Goal: Information Seeking & Learning: Learn about a topic

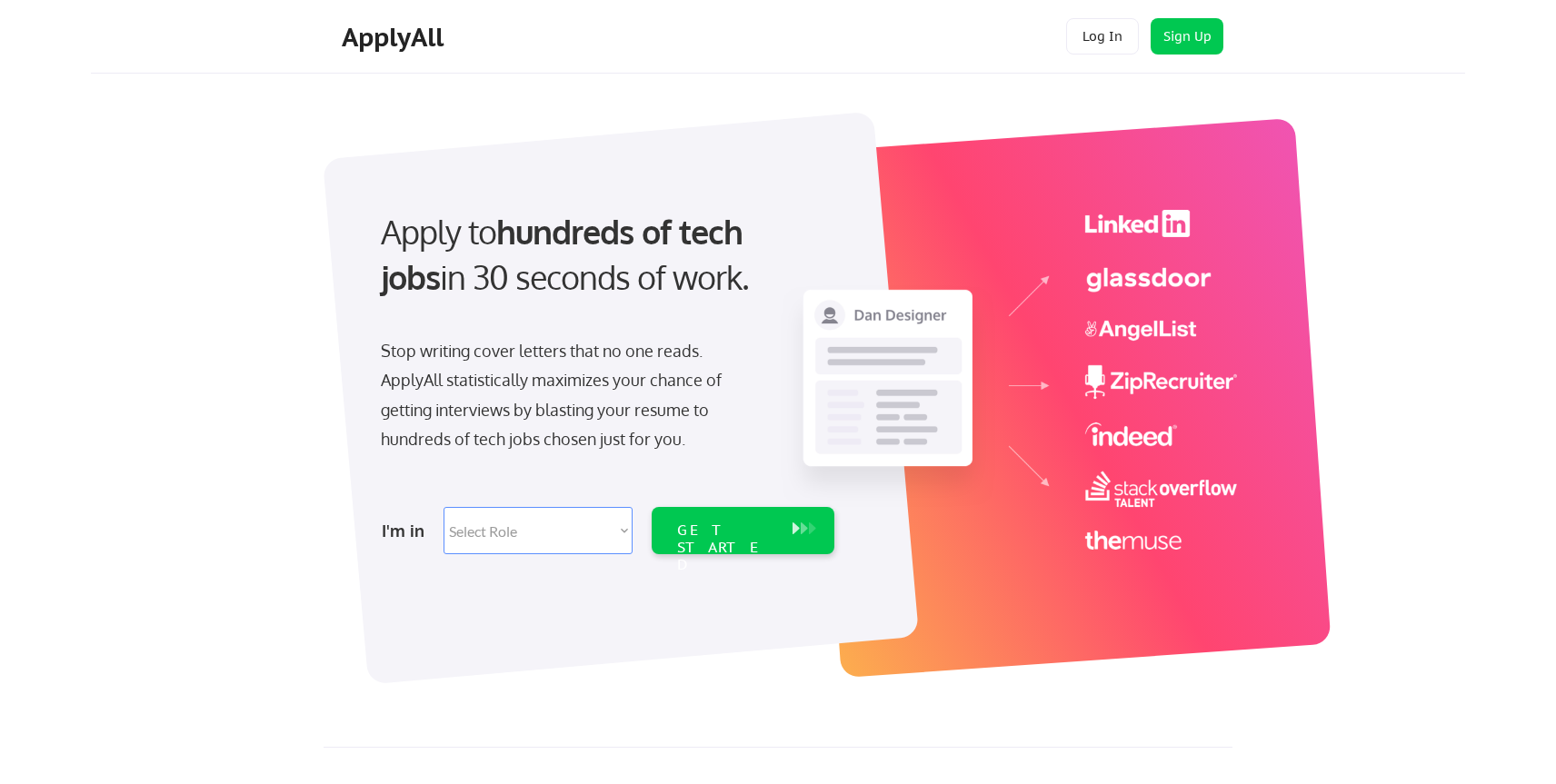
drag, startPoint x: 911, startPoint y: 116, endPoint x: 1009, endPoint y: 170, distance: 111.9
click at [1009, 170] on div at bounding box center [799, 382] width 909 height 558
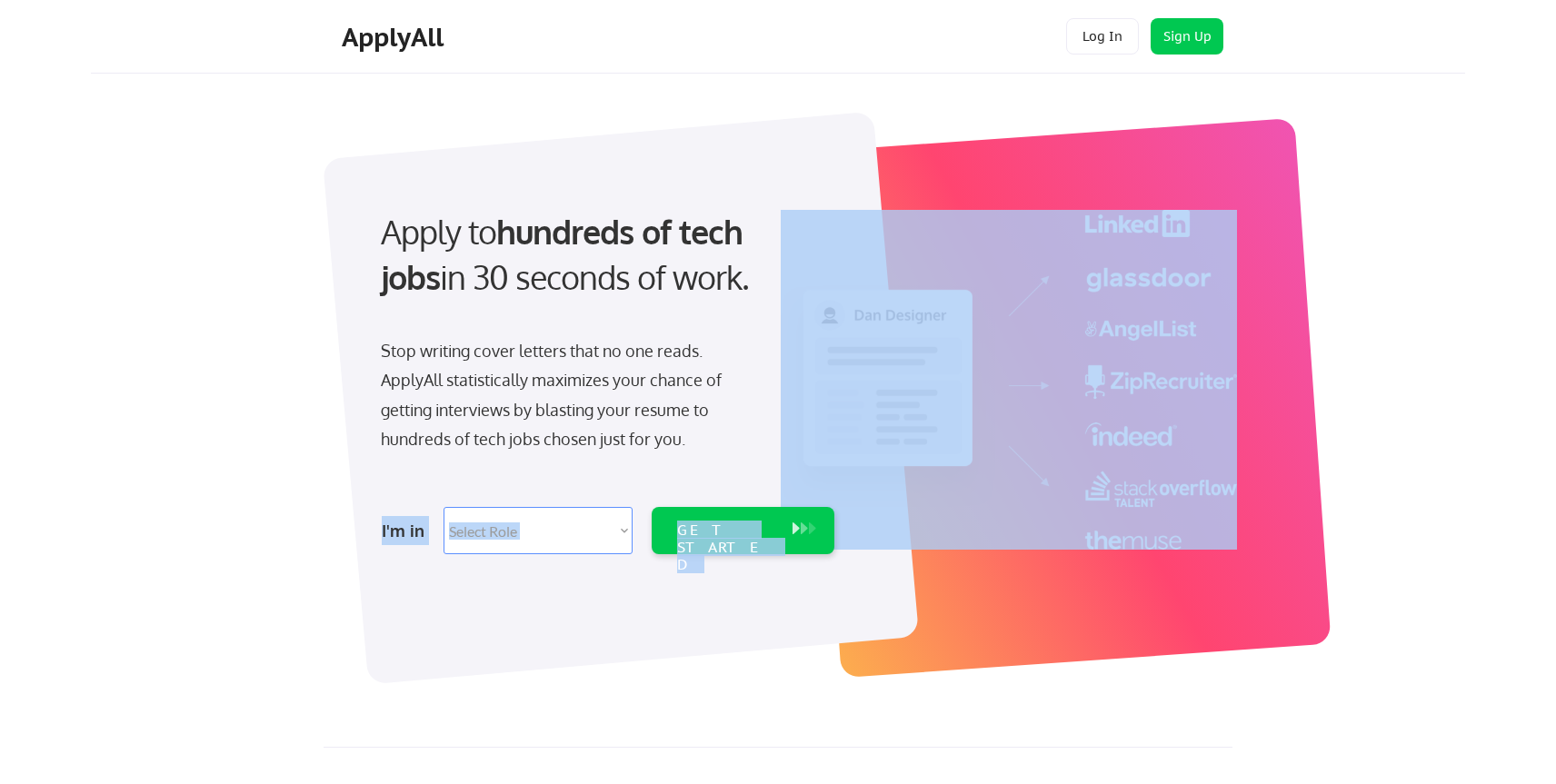
drag, startPoint x: 842, startPoint y: 397, endPoint x: 993, endPoint y: 404, distance: 151.2
click at [993, 404] on div "Apply to hundreds of tech jobs in 30 seconds of work. Stop writing cover letter…" at bounding box center [799, 382] width 909 height 558
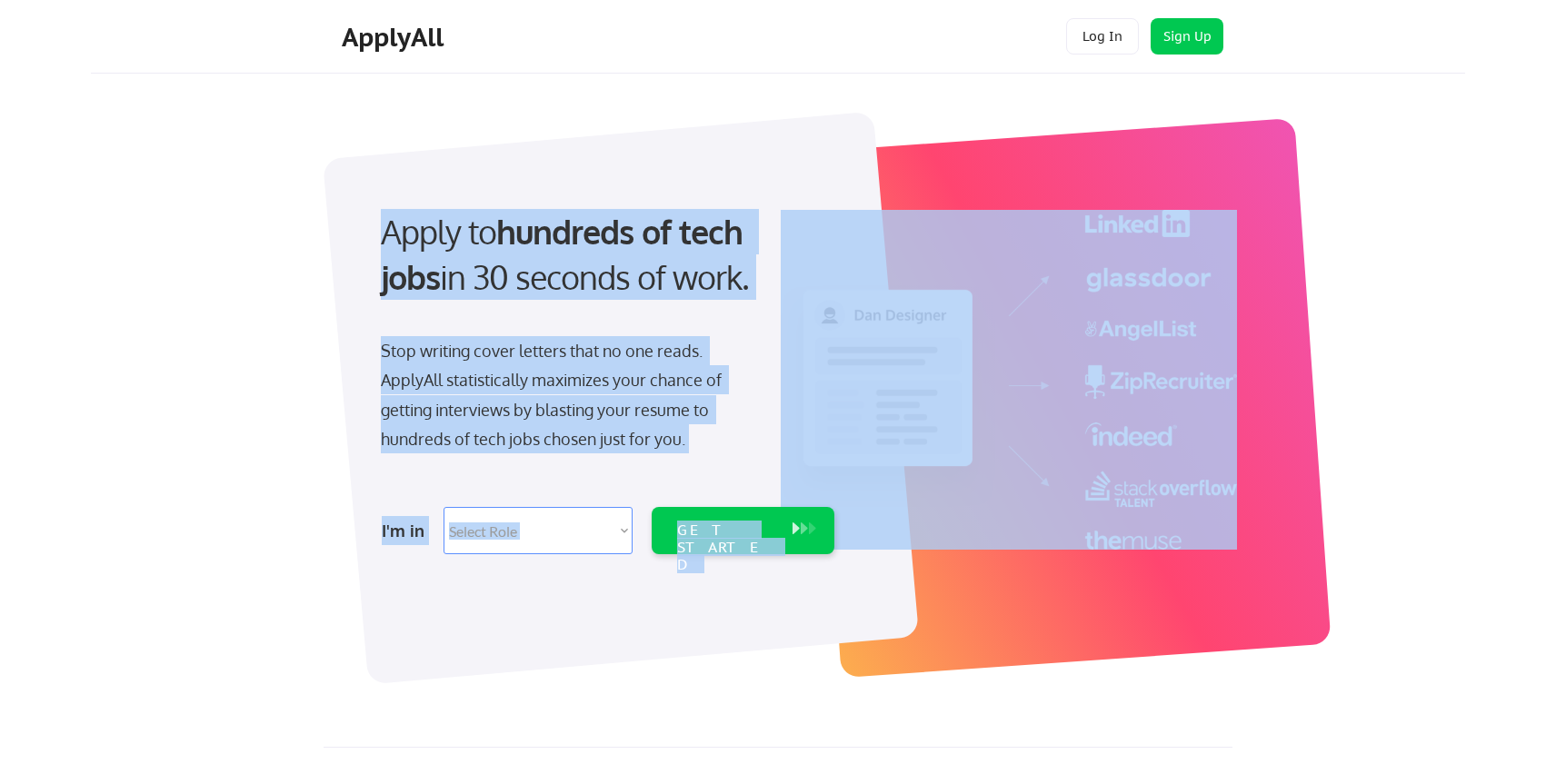
drag, startPoint x: 1157, startPoint y: 207, endPoint x: 1144, endPoint y: 563, distance: 356.2
click at [1144, 563] on div "Apply to hundreds of tech jobs in 30 seconds of work. Stop writing cover letter…" at bounding box center [799, 382] width 909 height 558
click at [1143, 601] on div at bounding box center [1069, 398] width 527 height 560
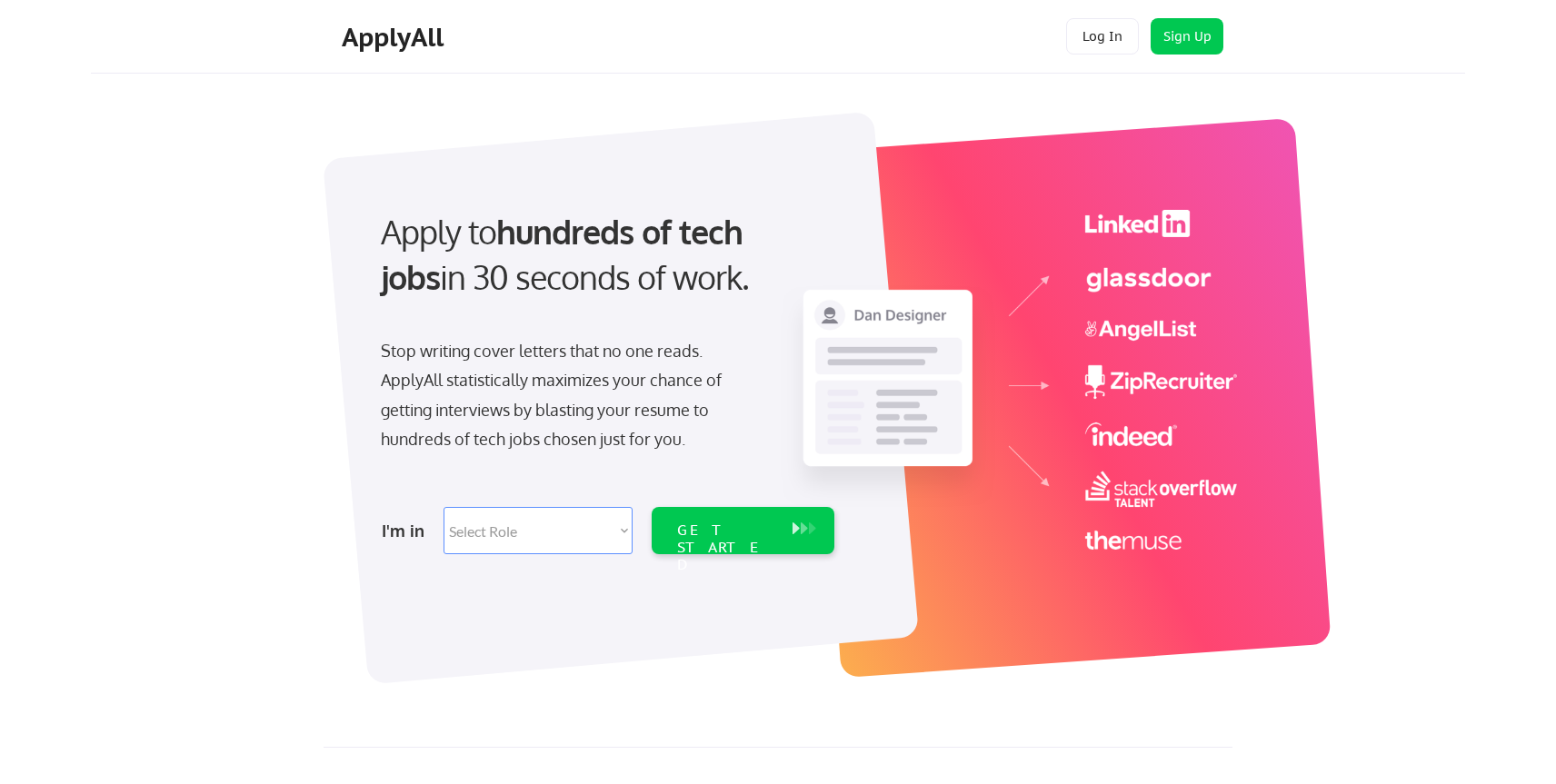
click at [1350, 236] on div "Apply to hundreds of tech jobs in 30 seconds of work. Stop writing cover letter…" at bounding box center [799, 387] width 1332 height 601
drag, startPoint x: 1251, startPoint y: 635, endPoint x: 1209, endPoint y: 572, distance: 75.7
click at [1209, 573] on div at bounding box center [1069, 398] width 527 height 560
click at [1221, 658] on div at bounding box center [799, 382] width 909 height 558
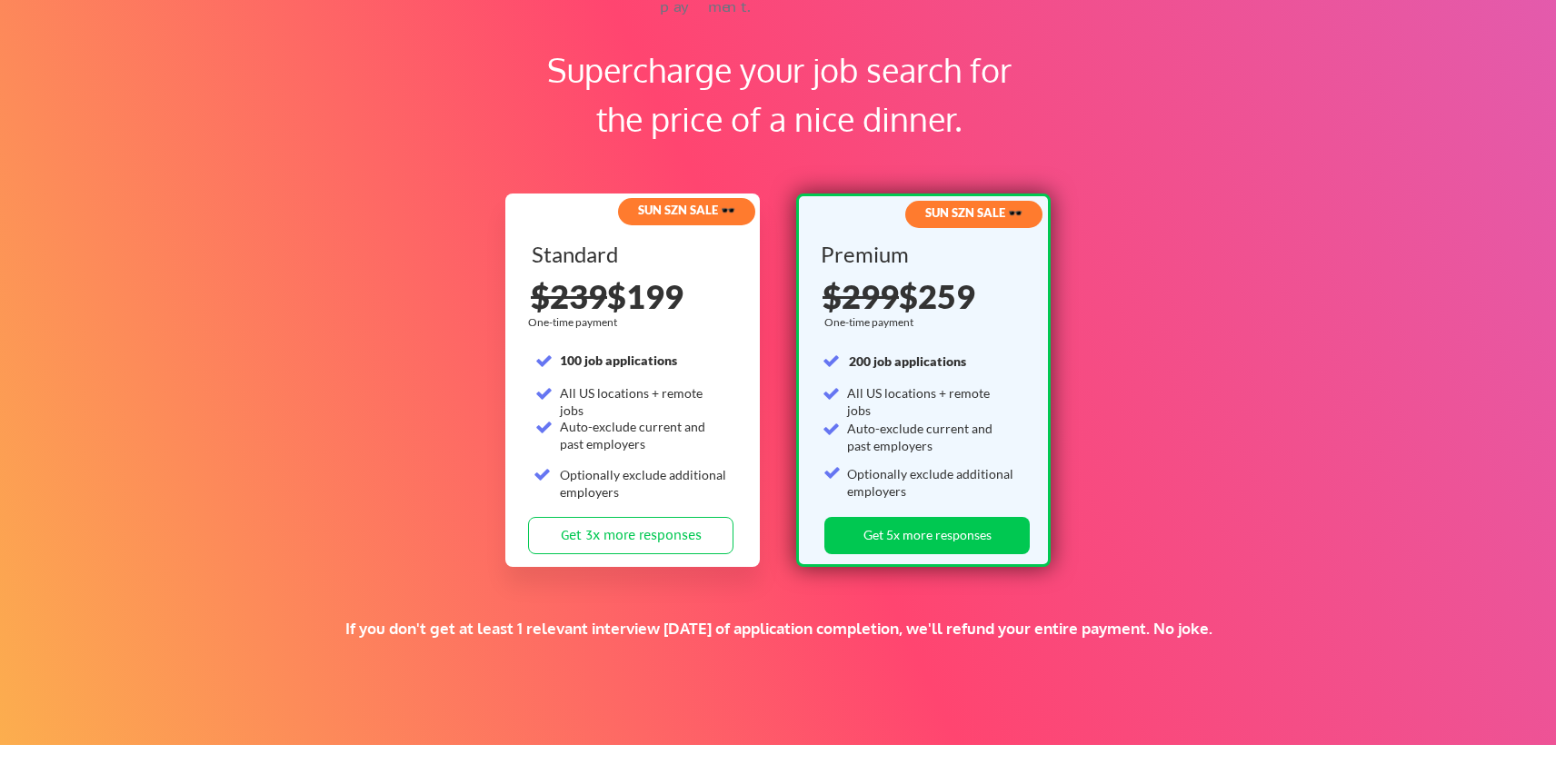
scroll to position [2863, 0]
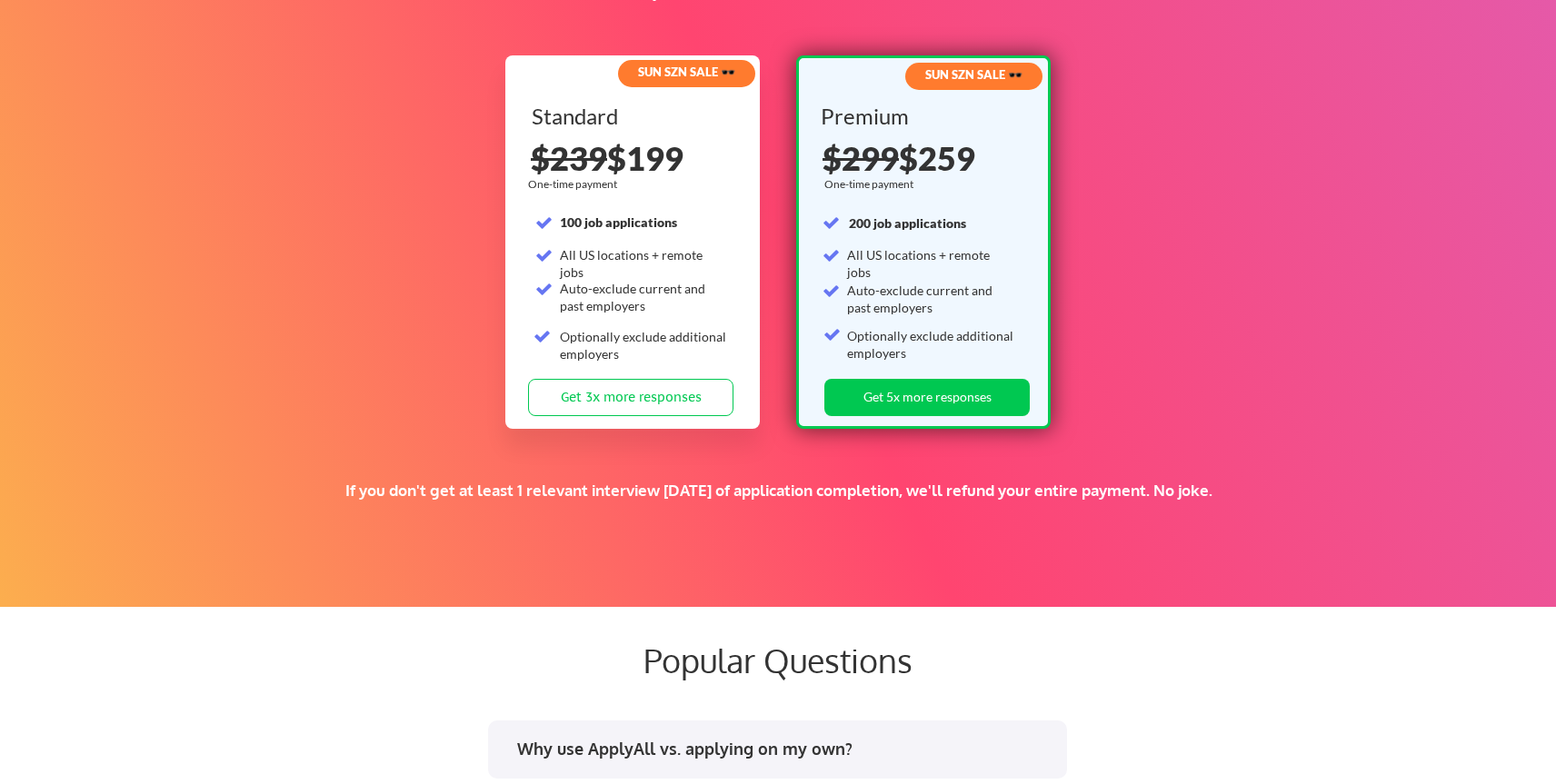
drag, startPoint x: 624, startPoint y: 284, endPoint x: 626, endPoint y: 303, distance: 19.1
click at [626, 303] on div "Auto-exclude current and past employers" at bounding box center [644, 297] width 169 height 35
drag, startPoint x: 616, startPoint y: 284, endPoint x: 629, endPoint y: 365, distance: 82.0
click at [629, 365] on div "Standard 100 job applications All US locations + remote jobs Auto-exclude curre…" at bounding box center [635, 241] width 206 height 274
click at [629, 365] on div "Optionally exclude additional employers" at bounding box center [644, 349] width 169 height 43
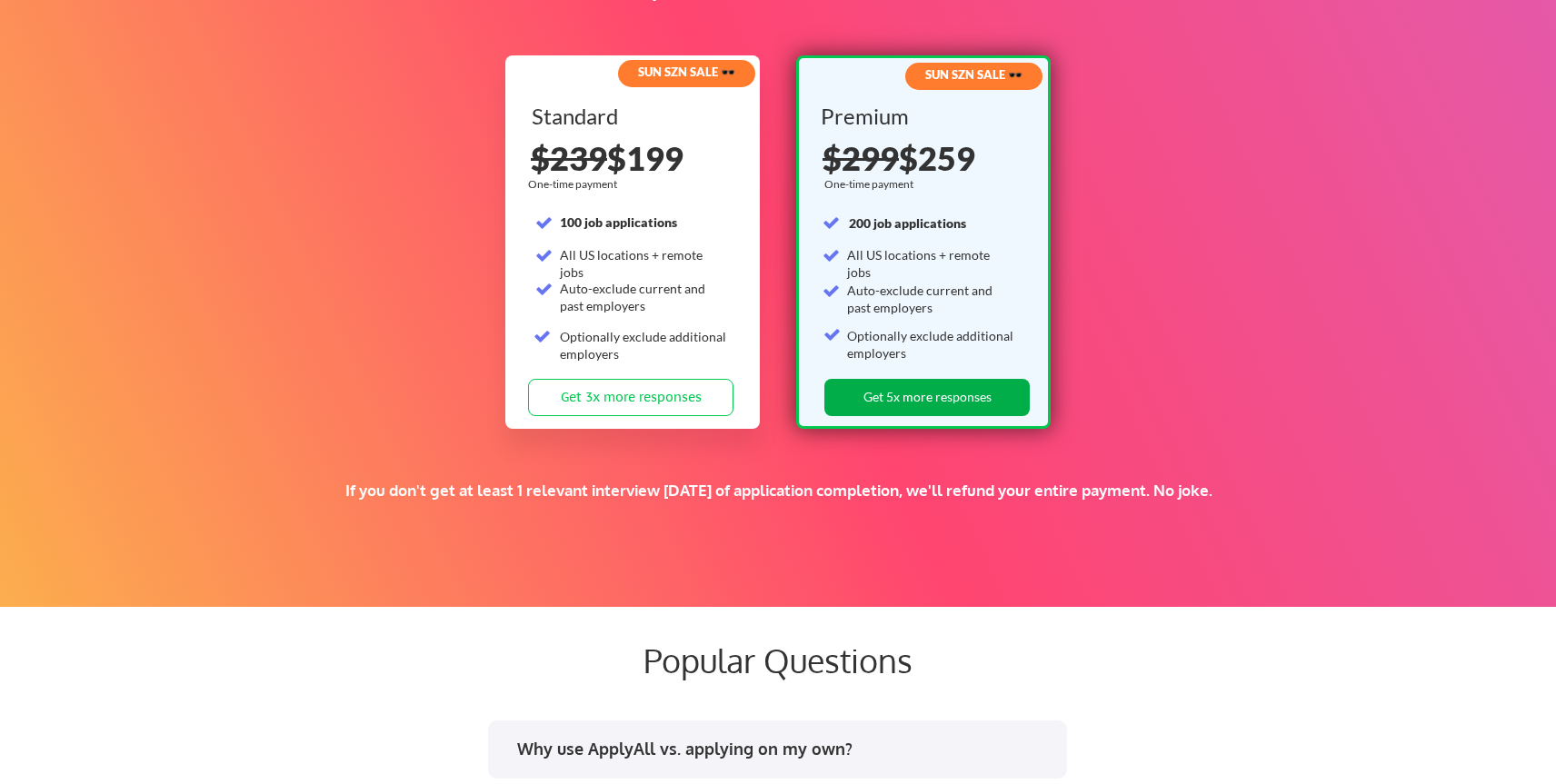
scroll to position [2866, 0]
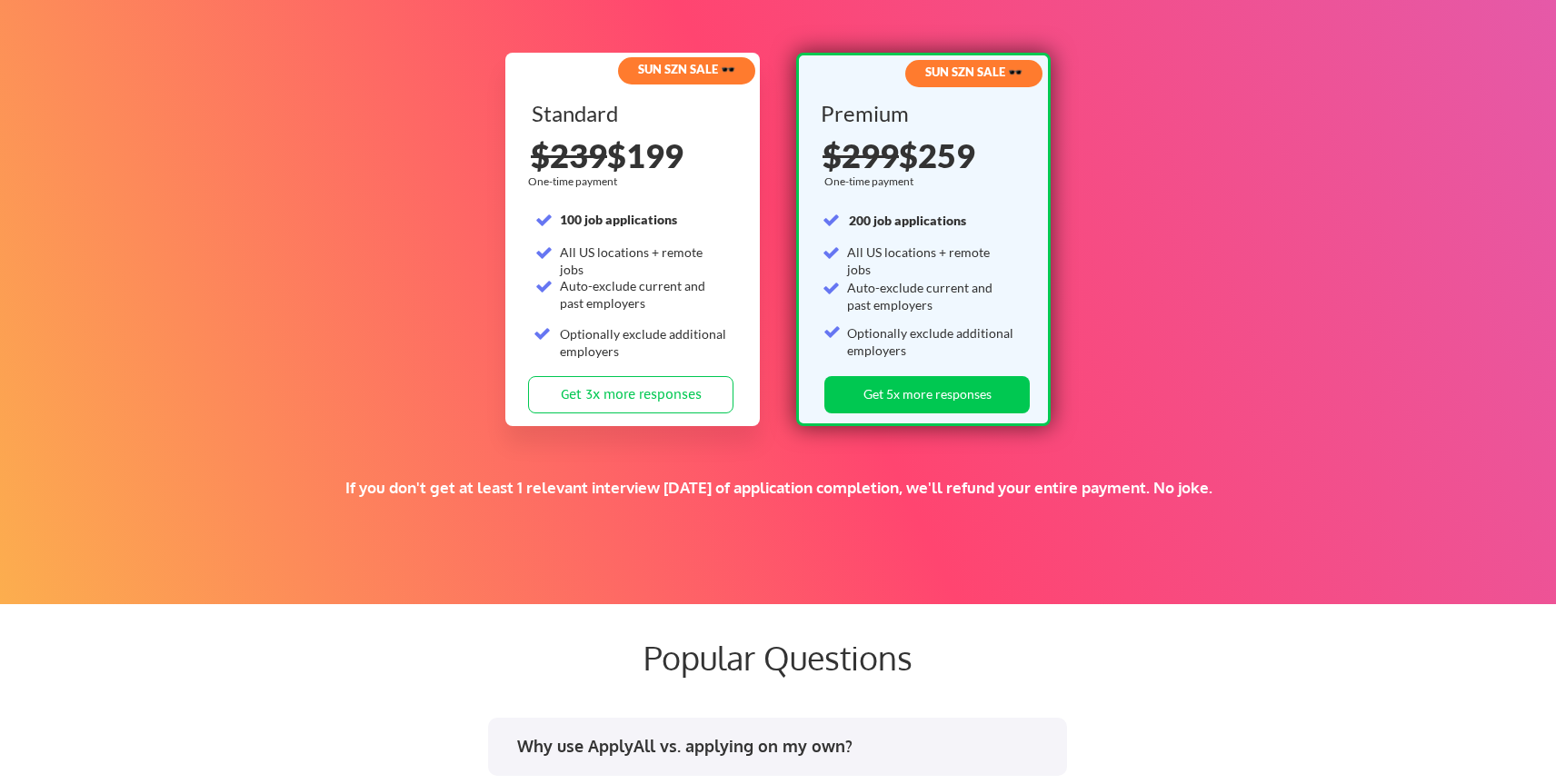
click at [988, 77] on strong "SUN SZN SALE 🕶️" at bounding box center [974, 71] width 98 height 14
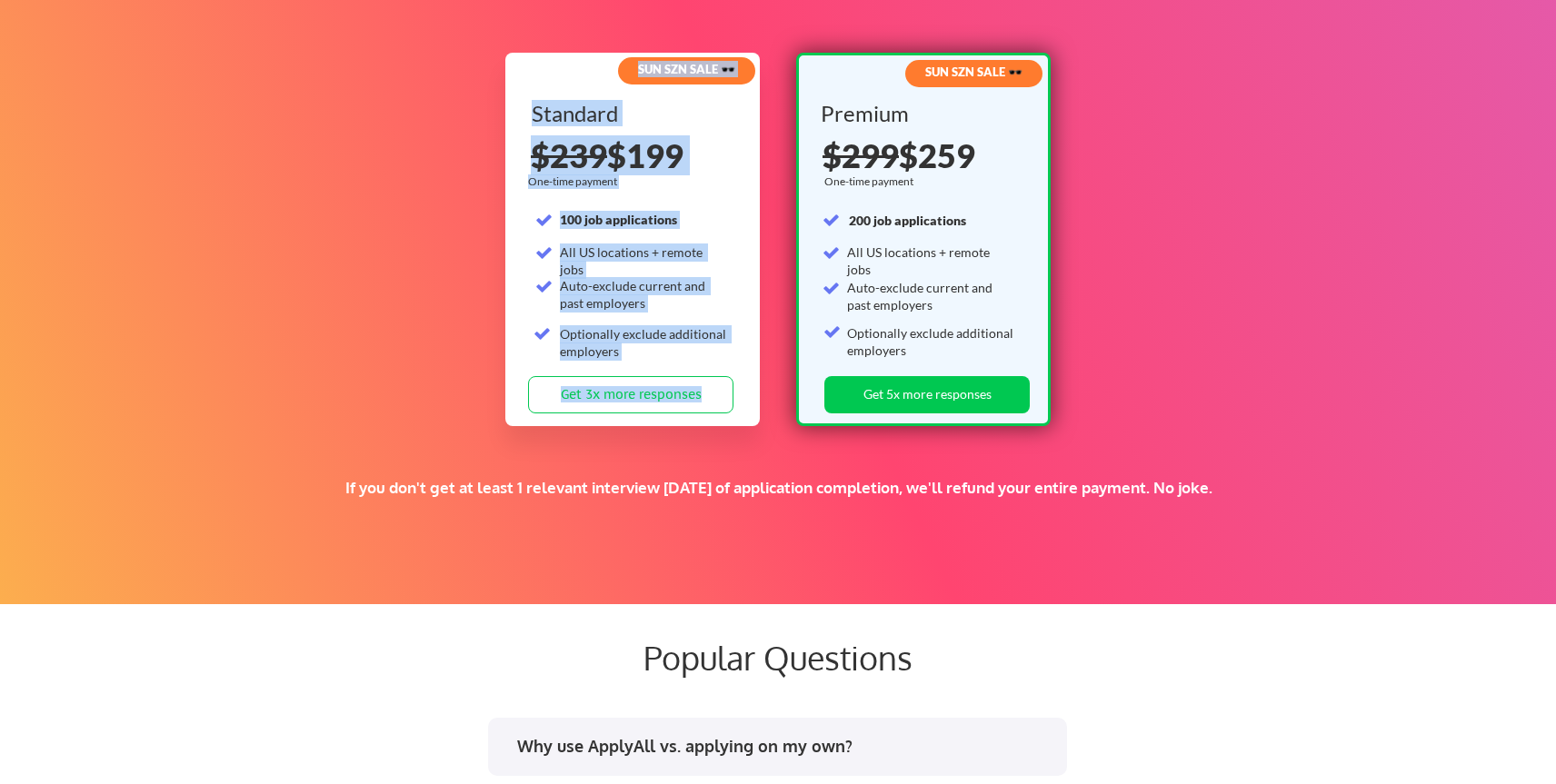
drag, startPoint x: 919, startPoint y: 76, endPoint x: 1053, endPoint y: 93, distance: 135.1
click at [1053, 93] on div "Supercharge your job search for the price of a nice dinner. SUN SZN SALE 🕶️ Sta…" at bounding box center [778, 217] width 1556 height 774
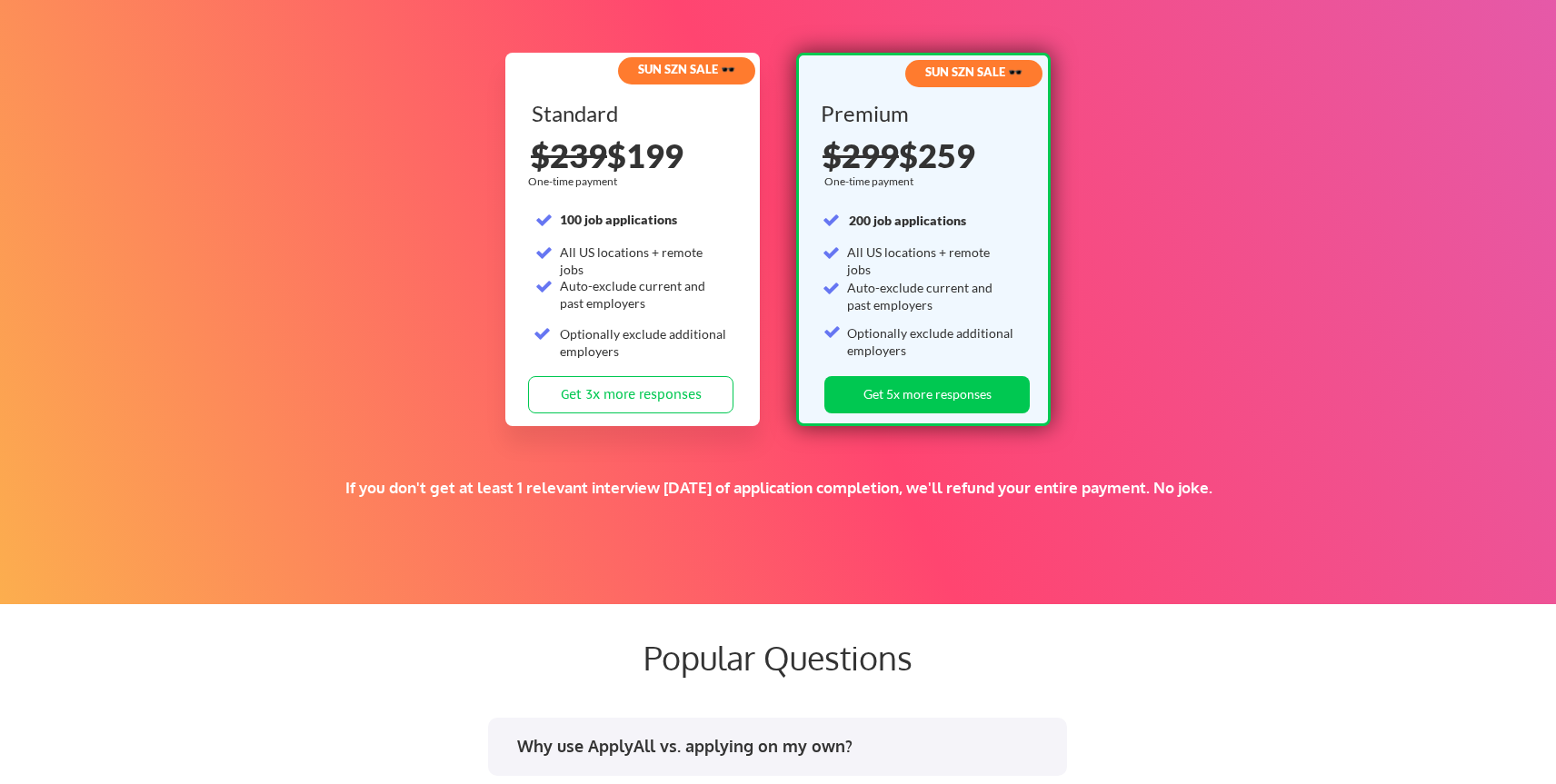
click at [1001, 327] on div "Optionally exclude additional employers" at bounding box center [932, 342] width 169 height 35
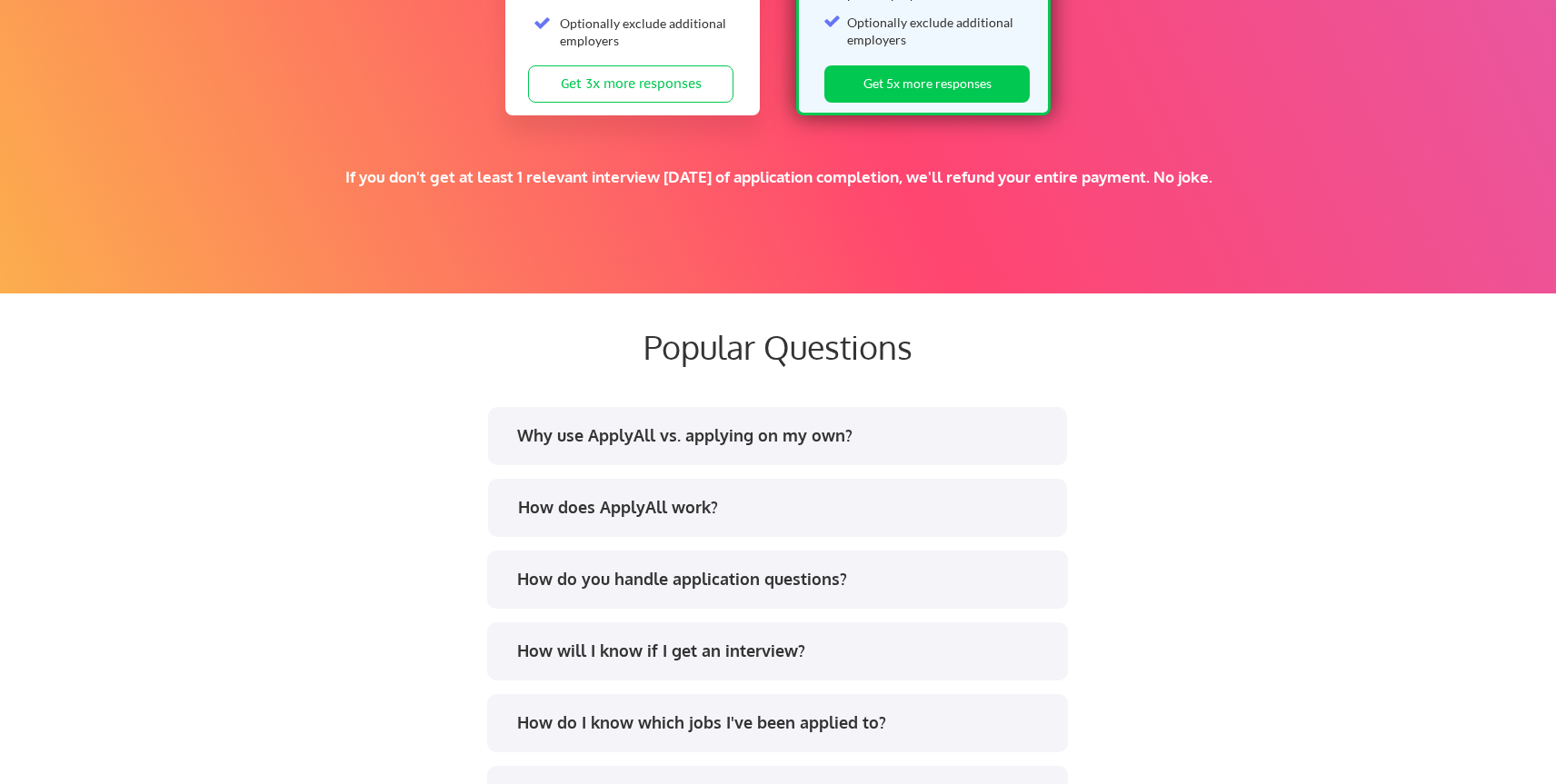
scroll to position [3345, 0]
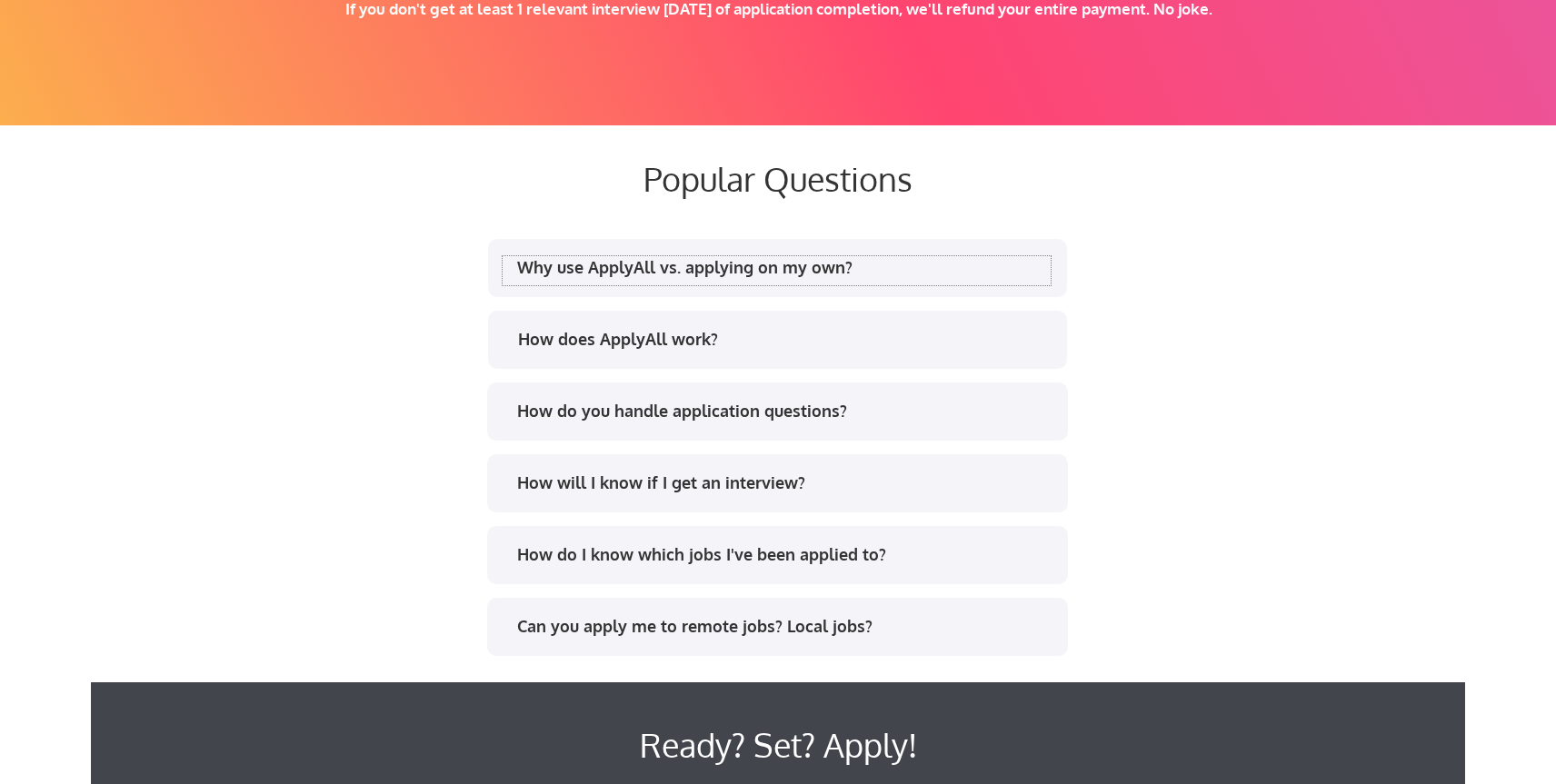
click at [985, 276] on div "Why use ApplyAll vs. applying on my own?" at bounding box center [783, 268] width 533 height 23
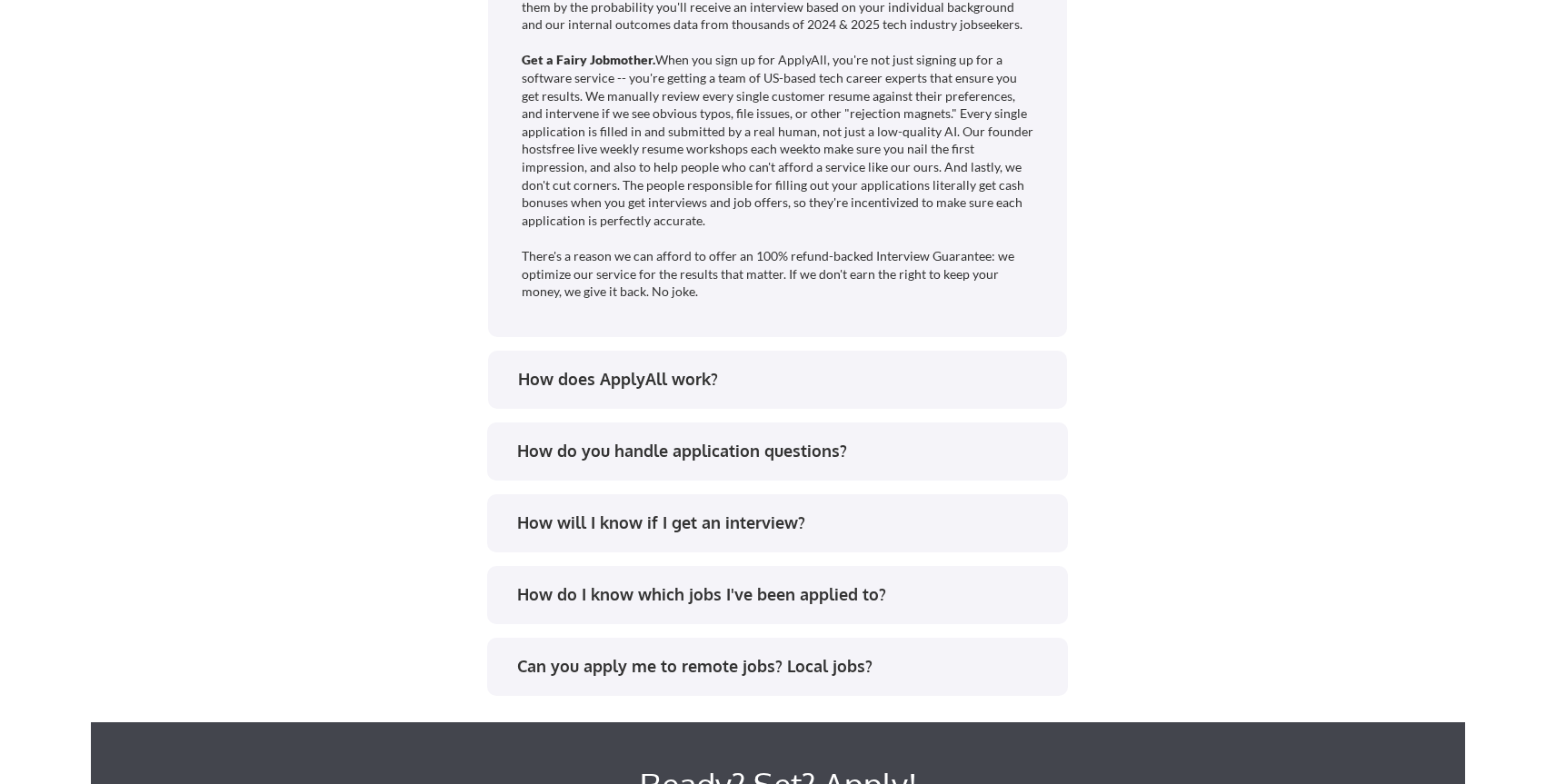
scroll to position [3872, 0]
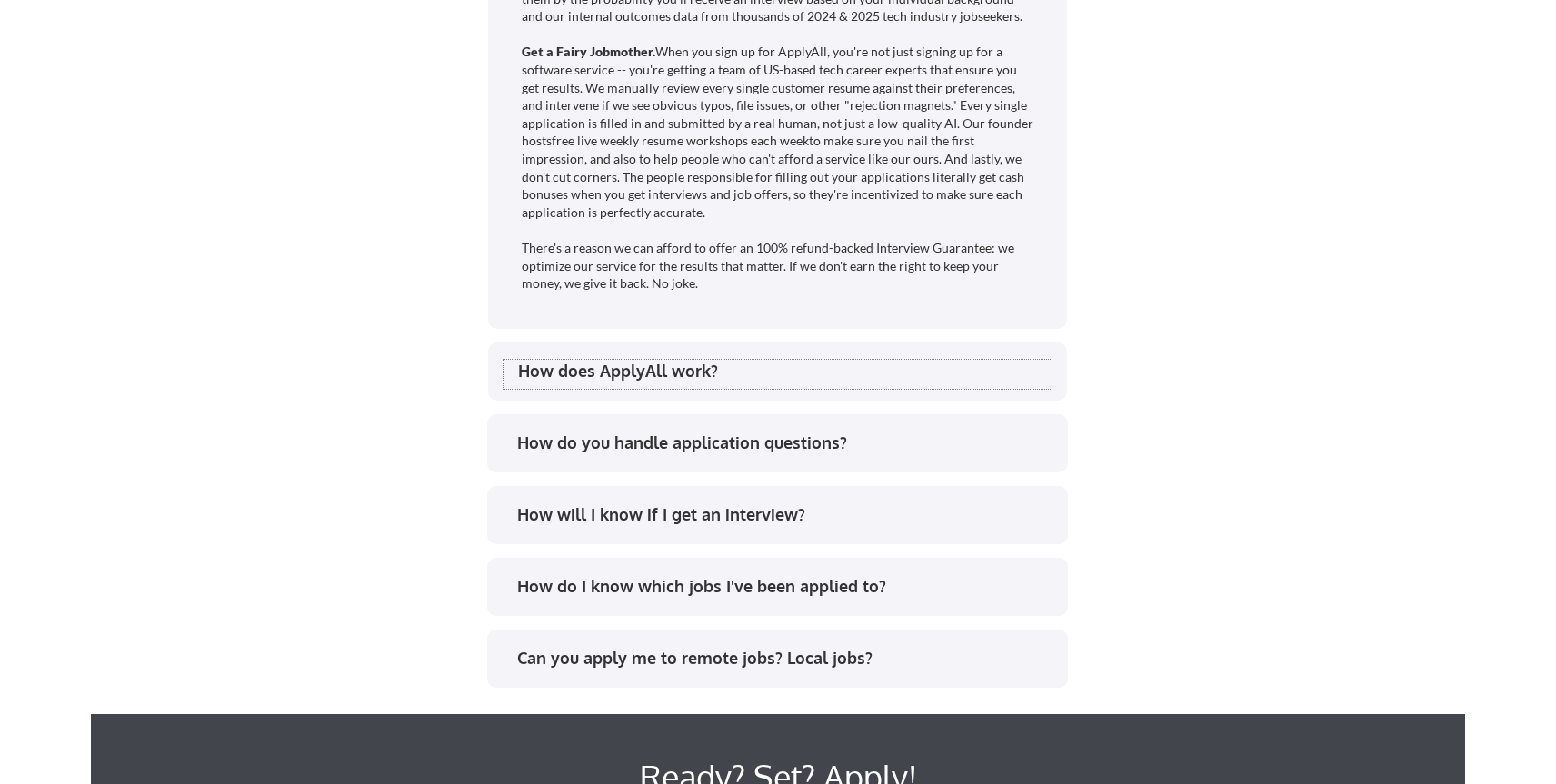
click at [963, 375] on div "How does ApplyAll work?" at bounding box center [784, 371] width 533 height 23
